Goal: Transaction & Acquisition: Purchase product/service

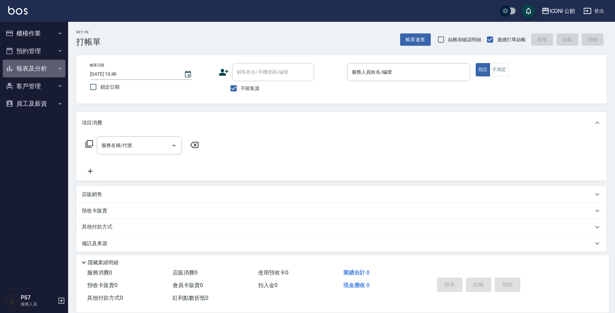
click at [17, 63] on button "報表及分析" at bounding box center [34, 69] width 63 height 18
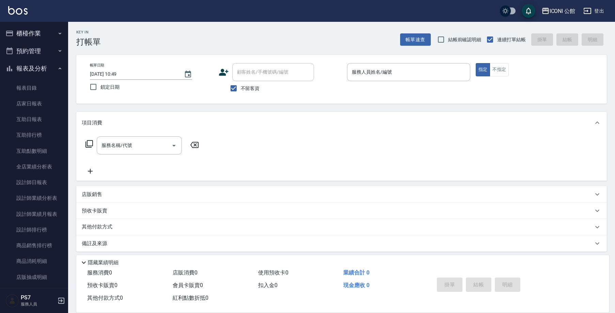
click at [18, 68] on button "報表及分析" at bounding box center [34, 69] width 63 height 18
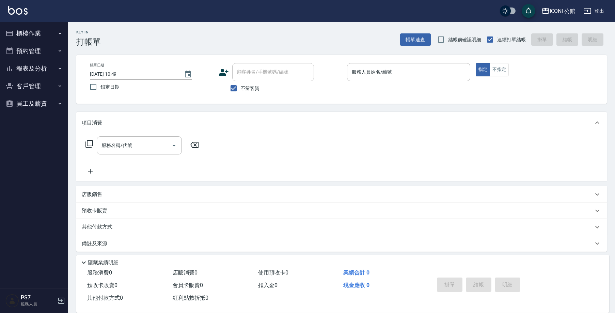
click at [22, 85] on button "客戶管理" at bounding box center [34, 86] width 63 height 18
click at [34, 113] on link "卡券管理" at bounding box center [34, 121] width 63 height 16
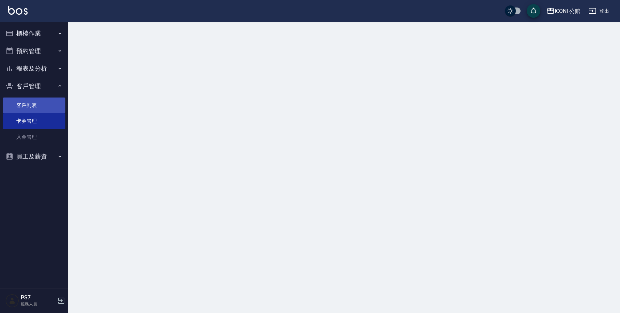
click at [31, 102] on link "客戶列表" at bounding box center [34, 105] width 63 height 16
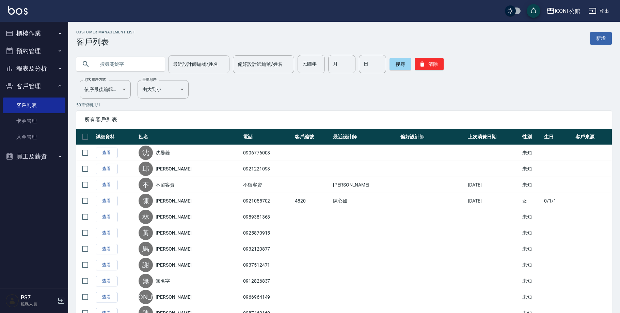
click at [174, 62] on div "最近設計師編號/姓名 最近設計師編號/姓名" at bounding box center [198, 64] width 61 height 18
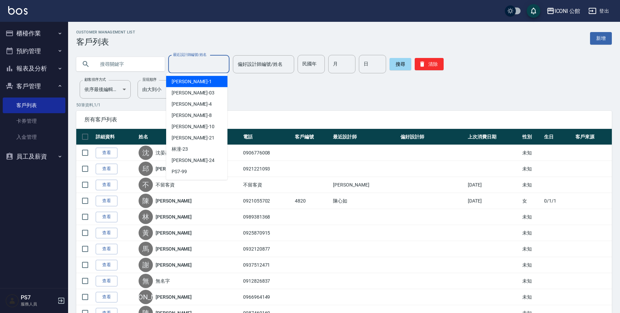
click at [128, 60] on input "text" at bounding box center [127, 64] width 64 height 18
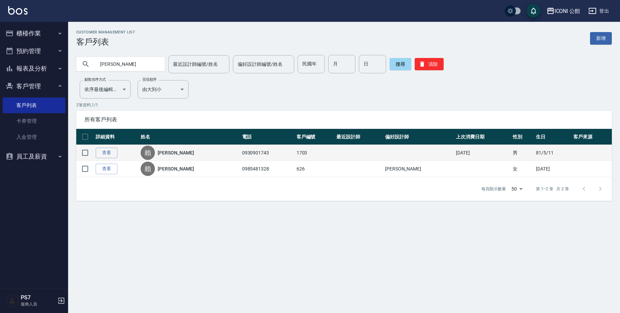
type input "[PERSON_NAME]"
click at [95, 148] on td "查看" at bounding box center [116, 153] width 45 height 16
click at [97, 151] on link "查看" at bounding box center [107, 152] width 22 height 11
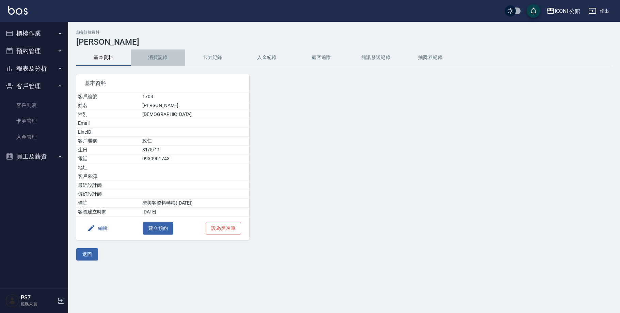
click at [172, 60] on button "消費記錄" at bounding box center [158, 57] width 54 height 16
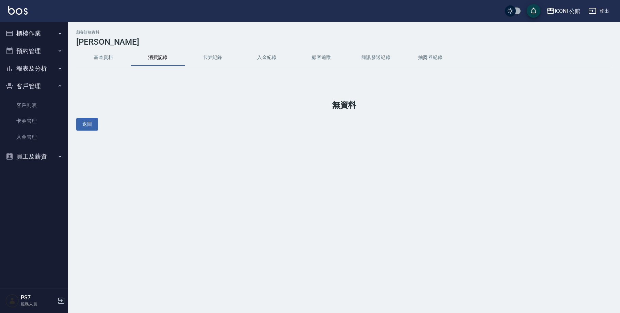
click at [216, 57] on button "卡券紀錄" at bounding box center [212, 57] width 54 height 16
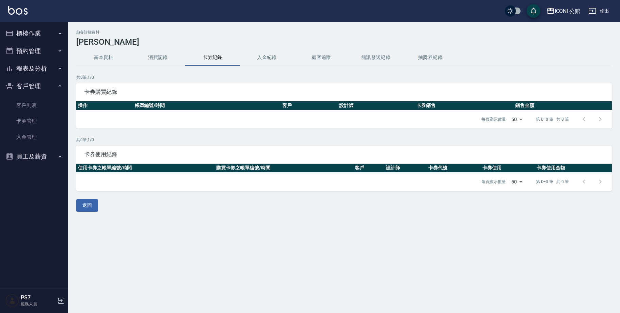
click at [285, 57] on button "入金紀錄" at bounding box center [267, 57] width 54 height 16
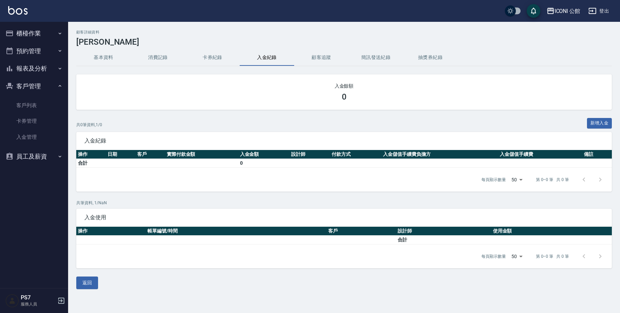
click at [315, 54] on button "顧客追蹤" at bounding box center [321, 57] width 54 height 16
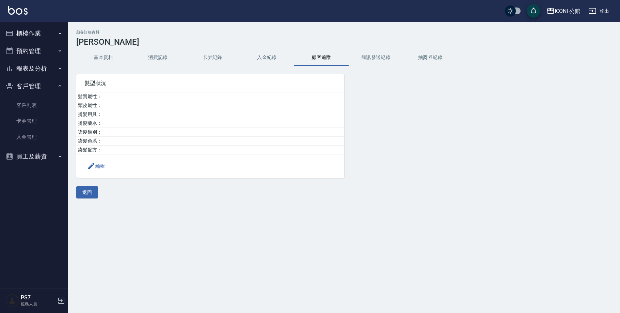
click at [168, 60] on button "消費記錄" at bounding box center [158, 57] width 54 height 16
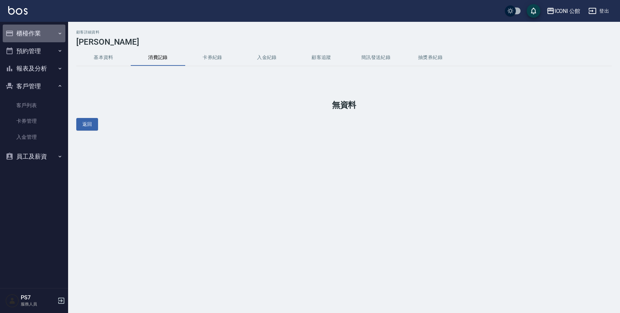
click at [8, 34] on icon "button" at bounding box center [9, 33] width 8 height 8
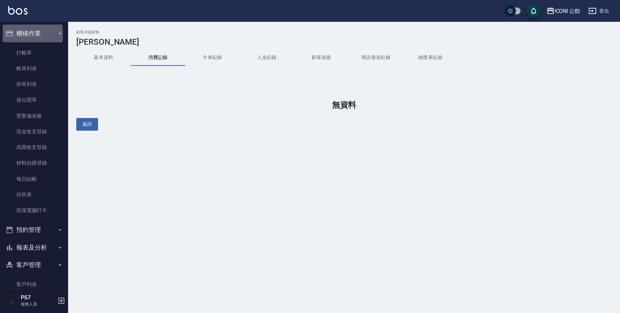
click at [8, 34] on icon "button" at bounding box center [9, 33] width 8 height 8
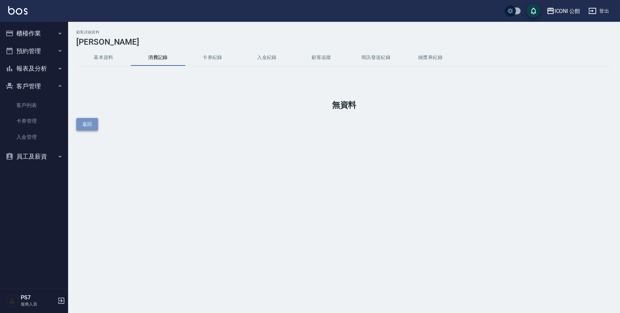
click at [82, 126] on button "返回" at bounding box center [87, 124] width 22 height 13
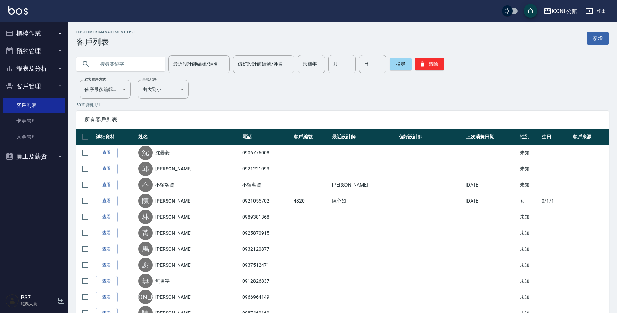
click at [114, 63] on input "text" at bounding box center [127, 64] width 64 height 18
drag, startPoint x: 113, startPoint y: 62, endPoint x: 100, endPoint y: 67, distance: 13.8
click at [113, 62] on input "text" at bounding box center [127, 64] width 64 height 18
click at [41, 32] on button "櫃檯作業" at bounding box center [34, 34] width 63 height 18
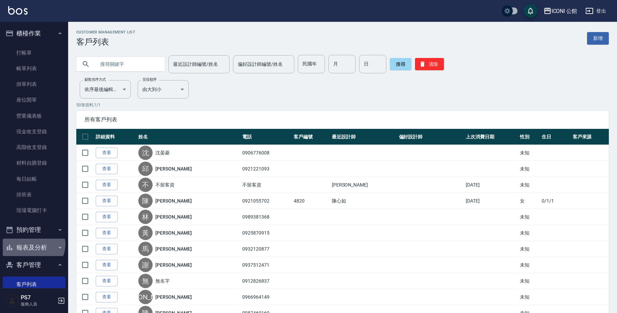
click at [33, 243] on button "報表及分析" at bounding box center [34, 247] width 63 height 18
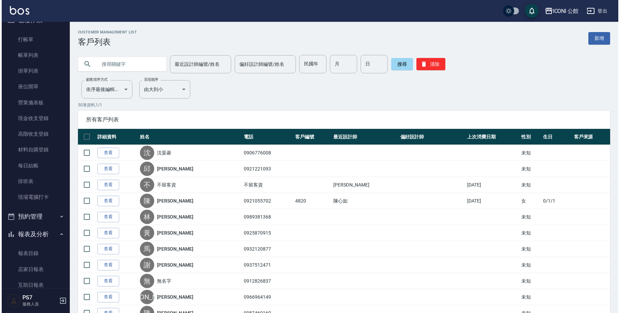
scroll to position [79, 0]
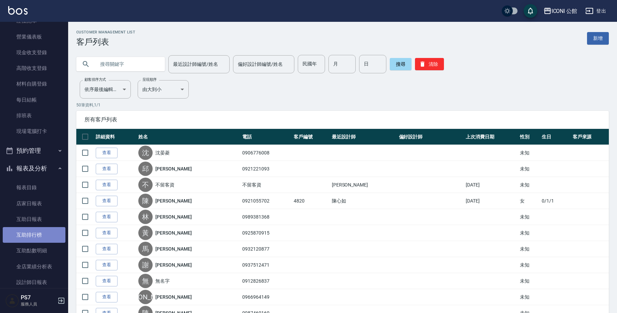
click at [35, 236] on link "互助排行榜" at bounding box center [34, 235] width 63 height 16
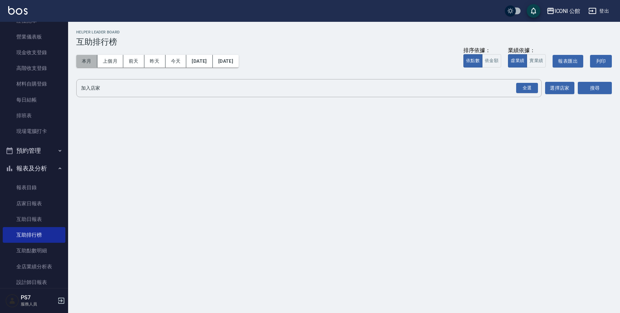
click at [82, 63] on button "本月" at bounding box center [86, 61] width 21 height 13
click at [521, 91] on div "全選" at bounding box center [527, 88] width 22 height 11
click at [581, 85] on button "搜尋" at bounding box center [595, 88] width 34 height 13
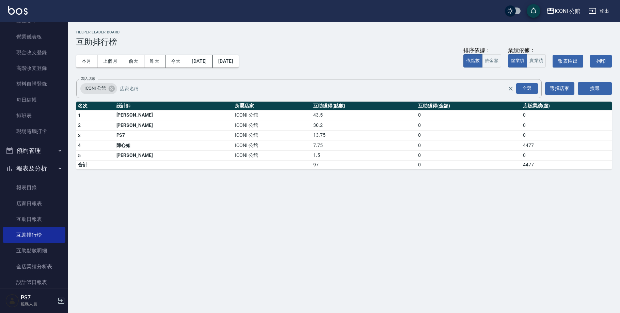
click at [45, 164] on button "報表及分析" at bounding box center [34, 168] width 63 height 18
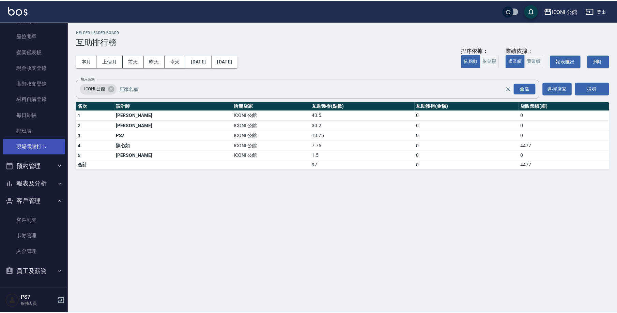
scroll to position [62, 0]
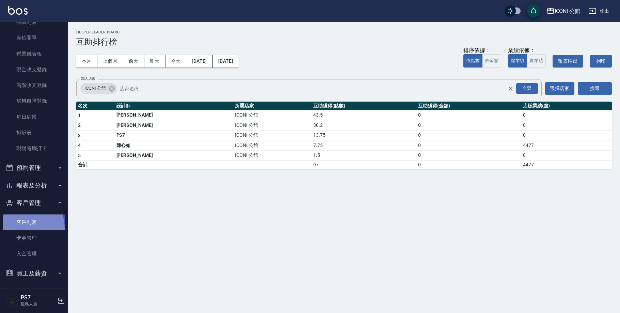
click at [20, 226] on link "客戶列表" at bounding box center [34, 222] width 63 height 16
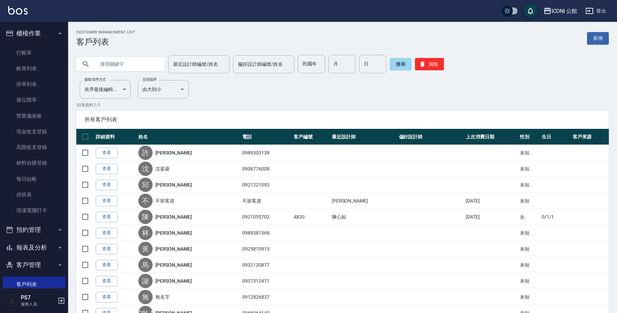
click at [35, 36] on button "櫃檯作業" at bounding box center [34, 34] width 63 height 18
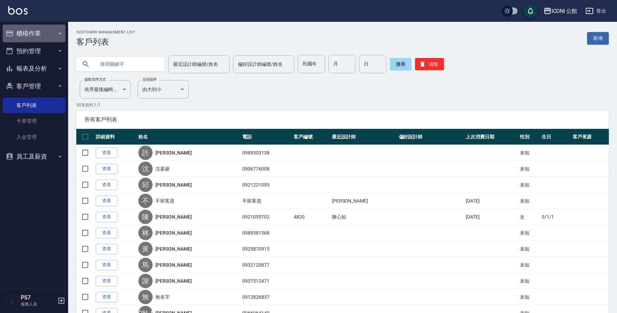
drag, startPoint x: 35, startPoint y: 36, endPoint x: 8, endPoint y: 3, distance: 42.9
click at [28, 37] on button "櫃檯作業" at bounding box center [34, 34] width 63 height 18
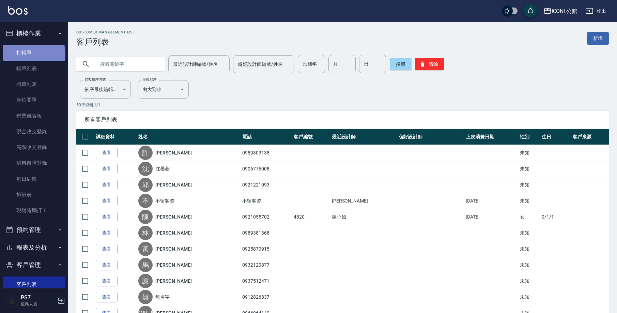
click at [33, 54] on link "打帳單" at bounding box center [34, 53] width 63 height 16
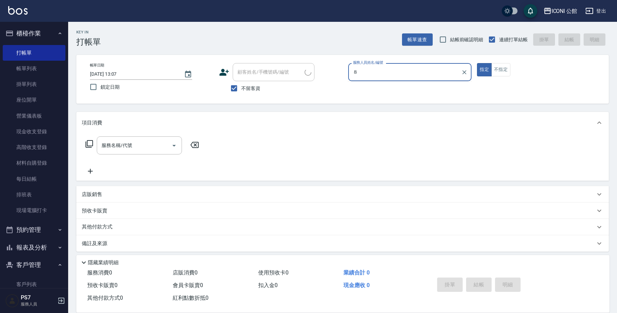
type input "８"
click at [484, 69] on button "指定" at bounding box center [484, 69] width 15 height 13
type button "true"
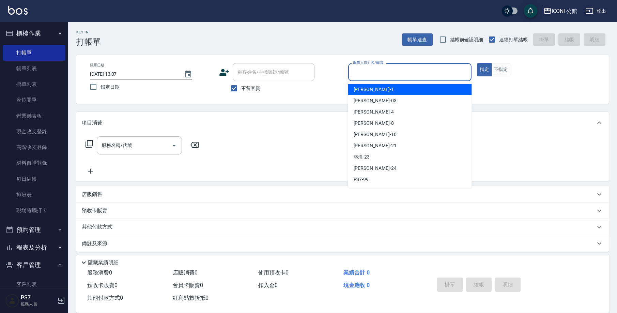
click at [357, 67] on input "服務人員姓名/編號" at bounding box center [409, 72] width 117 height 12
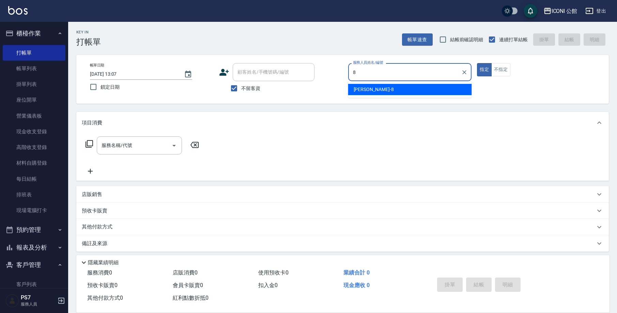
type input "Sandy-8"
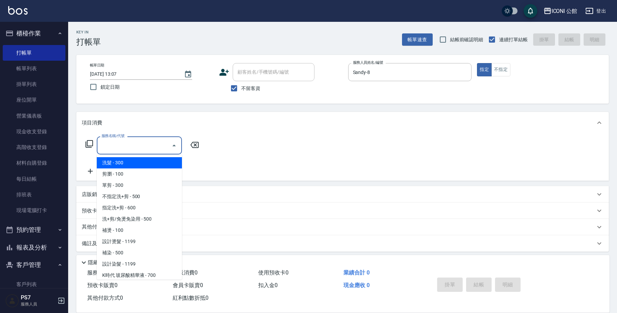
click at [118, 147] on input "服務名稱/代號" at bounding box center [134, 145] width 69 height 12
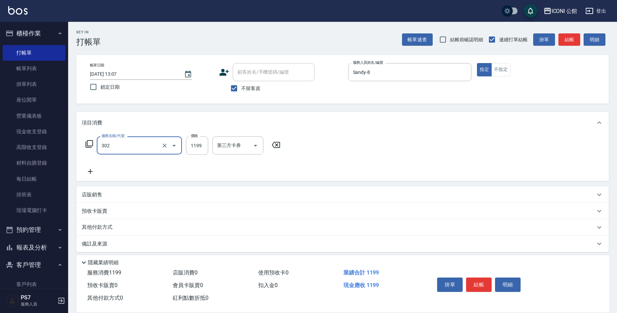
type input "設計燙髮(302)"
type input "1380"
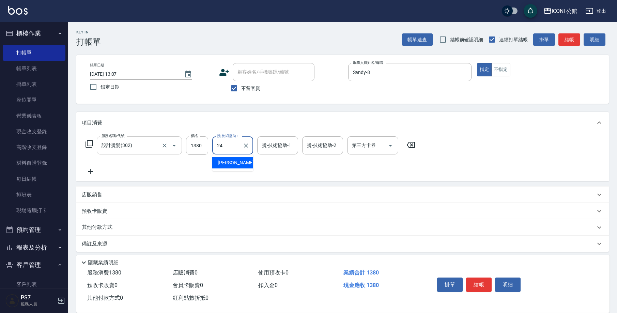
type input "[PERSON_NAME]-24"
type input "87"
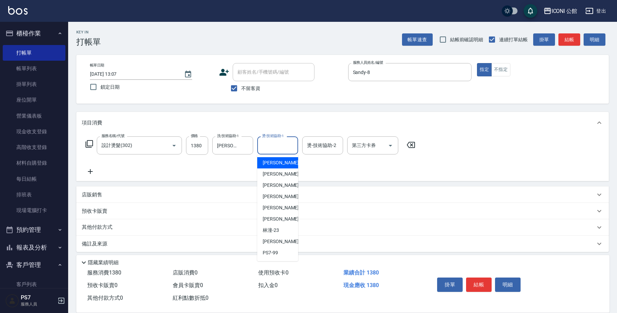
click at [262, 145] on input "燙-技術協助-1" at bounding box center [277, 145] width 35 height 12
type input "Sandy-8"
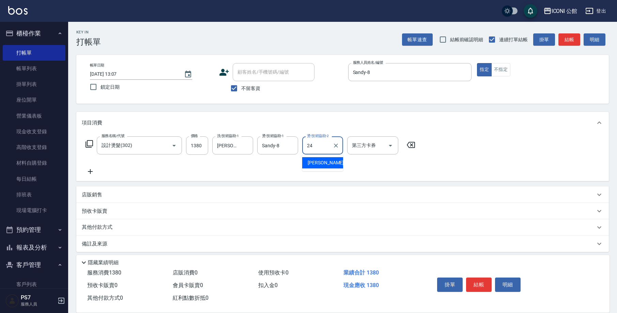
type input "[PERSON_NAME]-24"
click at [91, 144] on icon at bounding box center [89, 144] width 8 height 8
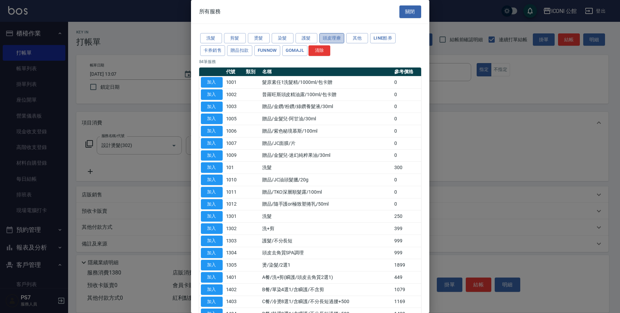
click at [335, 39] on button "頭皮理療" at bounding box center [331, 38] width 25 height 11
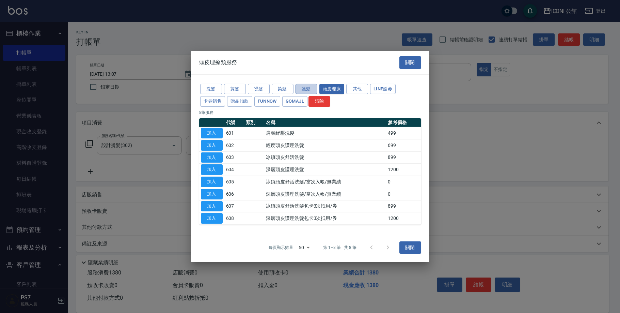
click at [306, 89] on button "護髮" at bounding box center [307, 88] width 22 height 11
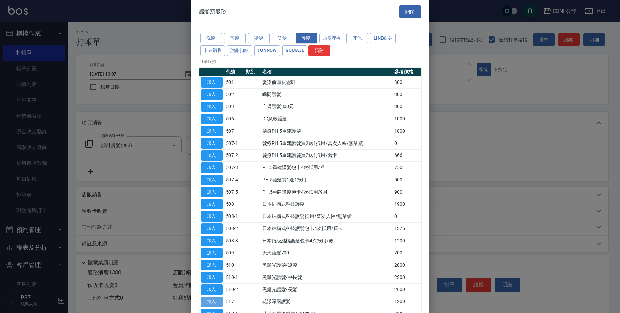
click at [217, 297] on button "加入" at bounding box center [212, 301] width 22 height 11
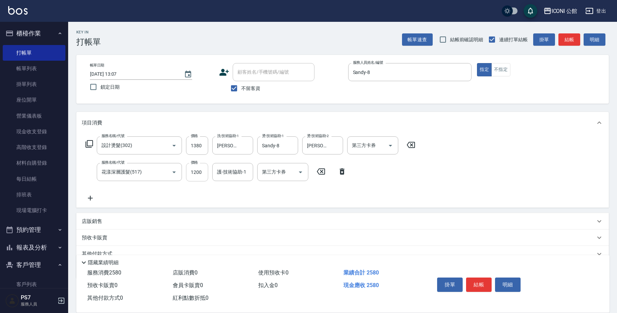
click at [206, 179] on input "1200" at bounding box center [197, 172] width 22 height 18
type input "960"
type input "Sandy-8"
click at [484, 282] on button "結帳" at bounding box center [479, 284] width 26 height 14
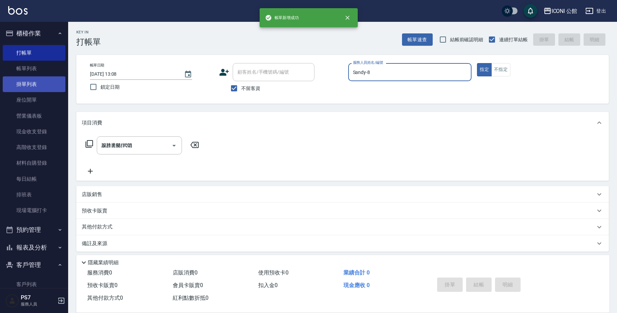
type input "[DATE] 13:08"
